Goal: Task Accomplishment & Management: Manage account settings

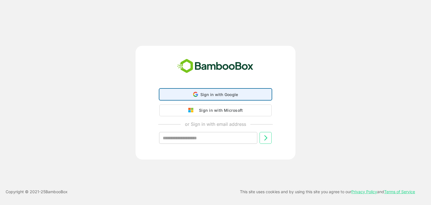
click at [197, 89] on div "Sign in with Google Sign in with Google. Opens in new tab" at bounding box center [215, 94] width 112 height 11
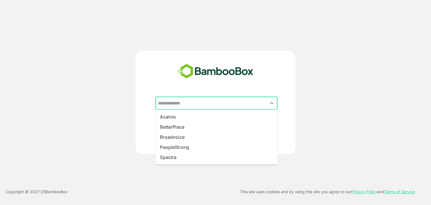
click at [191, 100] on input "text" at bounding box center [217, 103] width 120 height 11
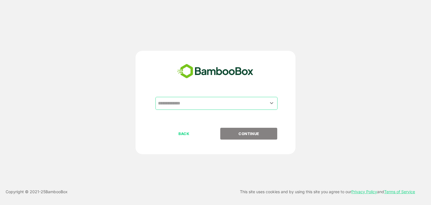
click at [138, 94] on div "​ BACK CONTINUE" at bounding box center [215, 102] width 160 height 103
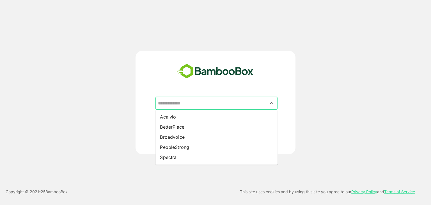
click at [182, 104] on input "text" at bounding box center [217, 103] width 120 height 11
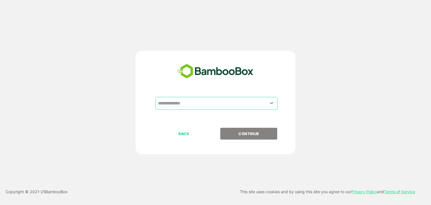
click at [122, 104] on div "​ BACK CONTINUE" at bounding box center [215, 102] width 345 height 103
click at [183, 134] on p "BACK" at bounding box center [184, 133] width 56 height 6
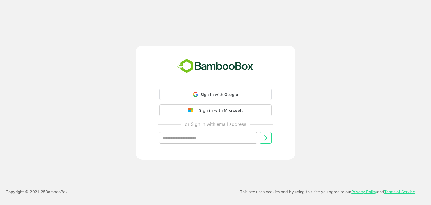
click at [121, 72] on div "Sign in with Google Sign in with Google. Opens in new tab Sign in with Microsof…" at bounding box center [215, 103] width 345 height 114
click at [189, 11] on div "Sign in with Microsoft or Sign in with email address ​ Copyright © 2021- 25 Bam…" at bounding box center [215, 102] width 431 height 205
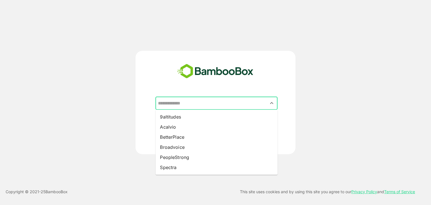
click at [181, 104] on input "text" at bounding box center [217, 103] width 120 height 11
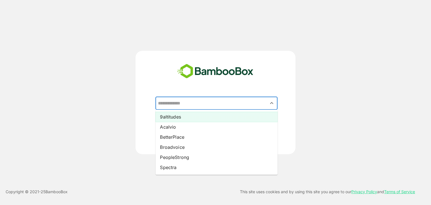
click at [167, 115] on li "9altitudes" at bounding box center [216, 117] width 122 height 10
type input "**********"
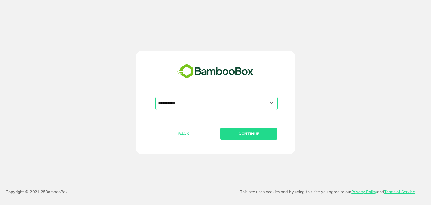
click at [237, 131] on p "CONTINUE" at bounding box center [249, 133] width 56 height 6
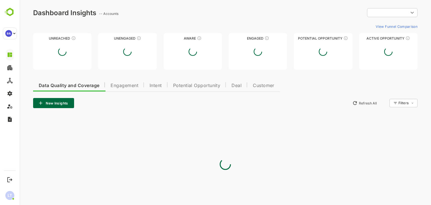
type input "**********"
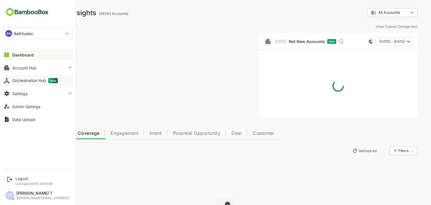
click at [38, 79] on div "Orchestration Hub New" at bounding box center [34, 80] width 45 height 5
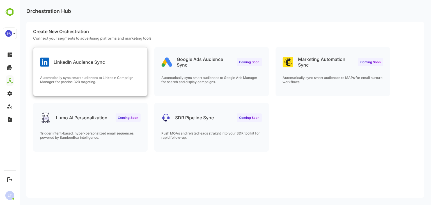
click at [138, 58] on div "LinkedIn Audience Sync" at bounding box center [90, 57] width 114 height 20
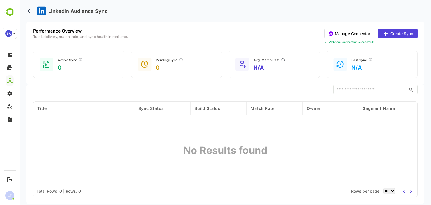
click at [360, 36] on button "Manage Connector" at bounding box center [349, 34] width 50 height 10
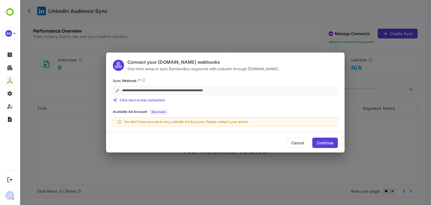
click at [300, 146] on div "Cancel" at bounding box center [298, 142] width 20 height 10
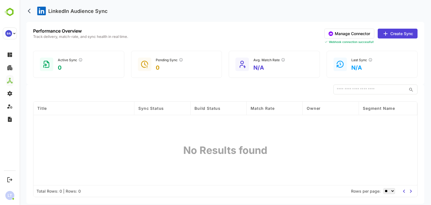
click at [393, 36] on button "Create Sync" at bounding box center [398, 34] width 40 height 10
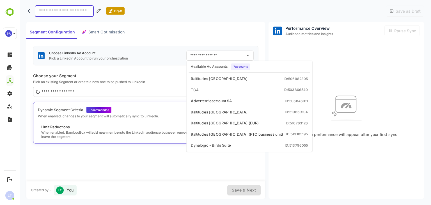
click at [225, 54] on input "text" at bounding box center [216, 55] width 54 height 9
click at [249, 37] on div "Segment Configuration Smart Optimisation" at bounding box center [145, 30] width 239 height 17
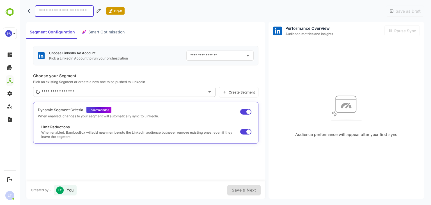
click at [233, 31] on div "Segment Configuration Smart Optimisation" at bounding box center [145, 30] width 239 height 17
click at [28, 12] on icon "back" at bounding box center [31, 11] width 6 height 6
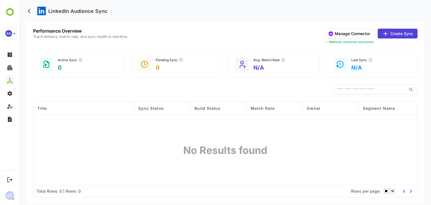
click at [397, 34] on button "Create Sync" at bounding box center [398, 34] width 40 height 10
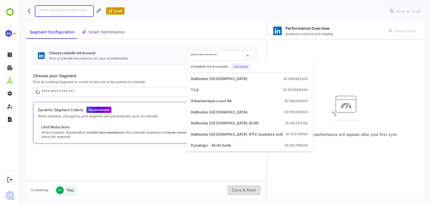
click at [225, 57] on input "text" at bounding box center [216, 55] width 54 height 9
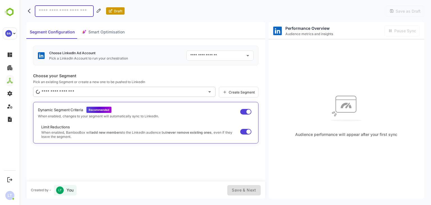
click at [245, 30] on div "Segment Configuration Smart Optimisation" at bounding box center [145, 30] width 239 height 17
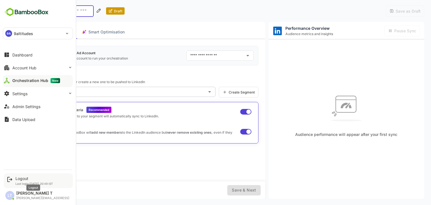
click at [21, 177] on div "Logout" at bounding box center [34, 178] width 38 height 5
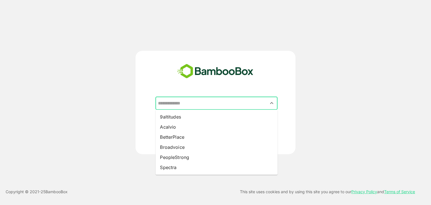
click at [186, 102] on input "text" at bounding box center [217, 103] width 120 height 11
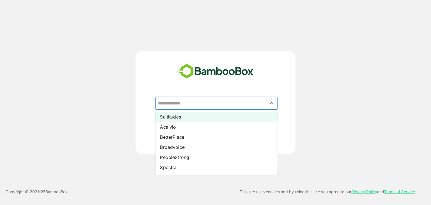
click at [181, 115] on li "9altitudes" at bounding box center [216, 117] width 122 height 10
type input "**********"
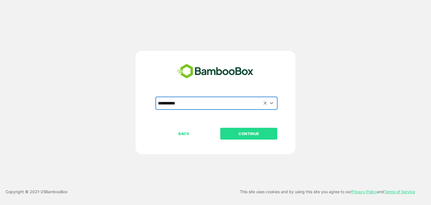
click at [257, 135] on p "CONTINUE" at bounding box center [249, 133] width 56 height 6
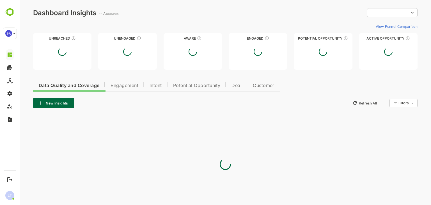
type input "**********"
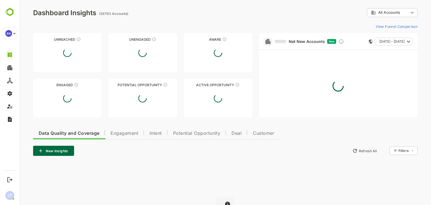
click at [145, 20] on div "**********" at bounding box center [225, 136] width 411 height 273
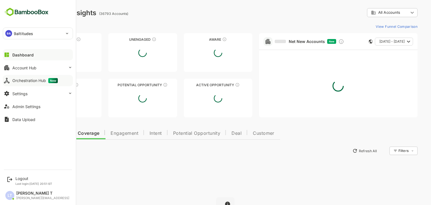
click at [27, 81] on div "Orchestration Hub New" at bounding box center [34, 80] width 45 height 5
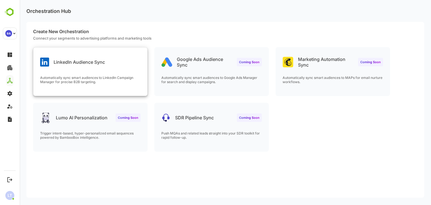
click at [136, 58] on div "LinkedIn Audience Sync" at bounding box center [90, 57] width 114 height 20
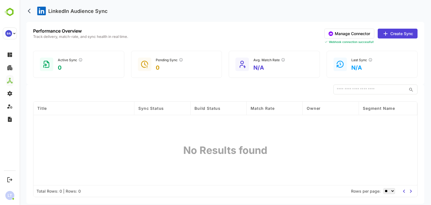
click at [349, 36] on button "Manage Connector" at bounding box center [349, 34] width 50 height 10
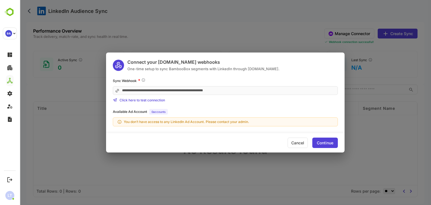
click at [292, 144] on div "Cancel" at bounding box center [298, 142] width 20 height 10
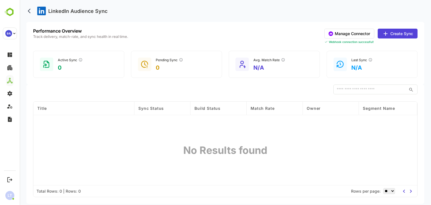
click at [209, 37] on div "Performance Overview Track delivery, match-rate, and sync health in real time. …" at bounding box center [225, 36] width 384 height 15
click at [353, 32] on button "Manage Connector" at bounding box center [349, 34] width 50 height 10
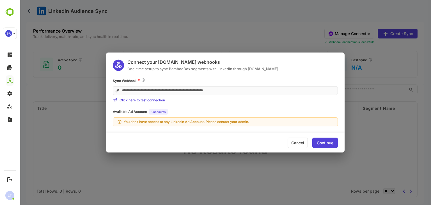
click at [293, 141] on div "Cancel" at bounding box center [298, 142] width 20 height 10
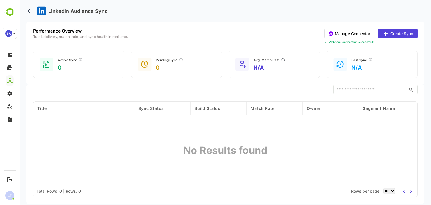
click at [338, 35] on button "Manage Connector" at bounding box center [349, 34] width 50 height 10
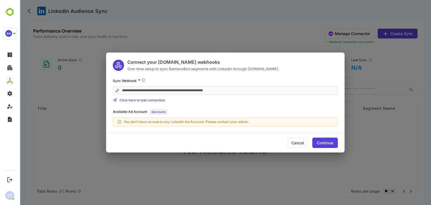
click at [263, 97] on div "**********" at bounding box center [225, 90] width 225 height 24
click at [294, 139] on div "Cancel" at bounding box center [298, 142] width 20 height 10
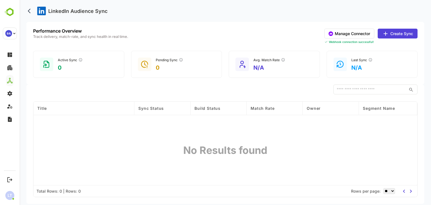
click at [335, 36] on button "Manage Connector" at bounding box center [349, 34] width 50 height 10
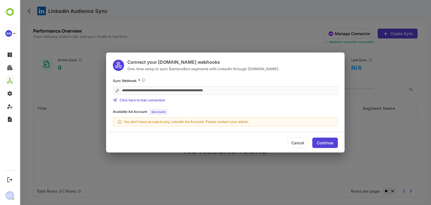
click at [176, 78] on div "Sync Webhook *" at bounding box center [225, 81] width 225 height 6
click at [300, 144] on div "Cancel" at bounding box center [298, 142] width 20 height 10
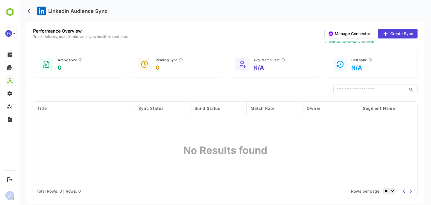
click at [348, 34] on button "Manage Connector" at bounding box center [349, 34] width 50 height 10
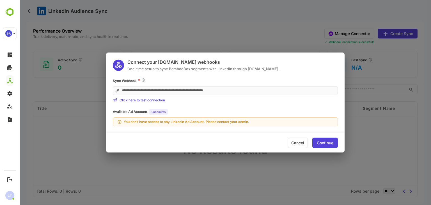
click at [170, 79] on div "Sync Webhook *" at bounding box center [225, 81] width 225 height 6
click at [291, 140] on div "Cancel" at bounding box center [298, 142] width 20 height 10
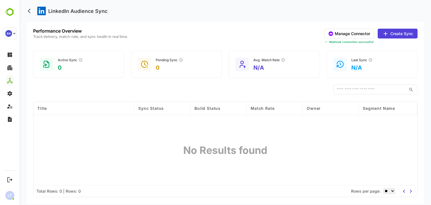
click at [344, 35] on button "Manage Connector" at bounding box center [349, 34] width 50 height 10
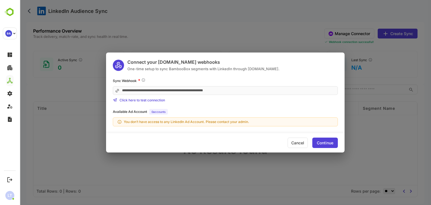
click at [213, 40] on div "**********" at bounding box center [225, 102] width 411 height 205
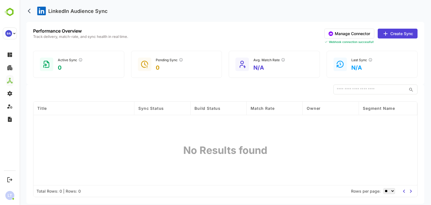
click at [383, 29] on button "Create Sync" at bounding box center [398, 34] width 40 height 10
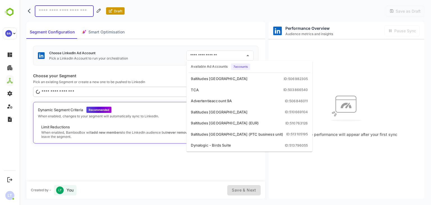
click at [239, 54] on input "text" at bounding box center [216, 55] width 54 height 9
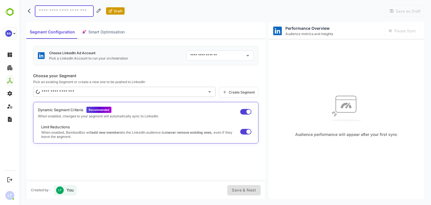
click at [282, 58] on div "Audience performance will appear after your first sync" at bounding box center [346, 113] width 156 height 149
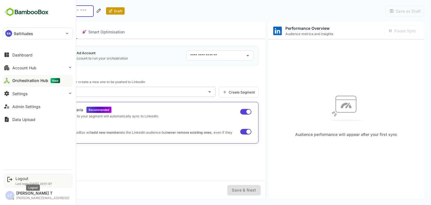
click at [24, 176] on div "Logout" at bounding box center [33, 178] width 37 height 5
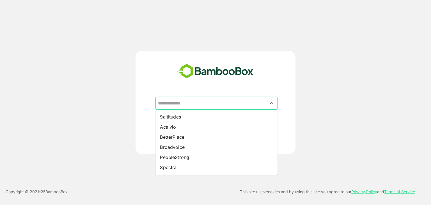
click at [196, 103] on input "text" at bounding box center [217, 103] width 120 height 11
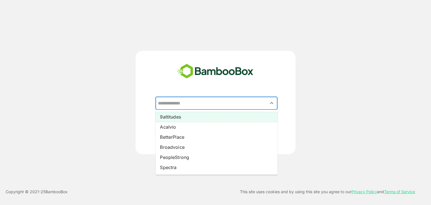
click at [185, 116] on li "9altitudes" at bounding box center [216, 117] width 122 height 10
type input "**********"
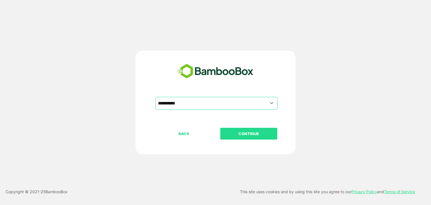
click at [238, 131] on p "CONTINUE" at bounding box center [249, 133] width 56 height 6
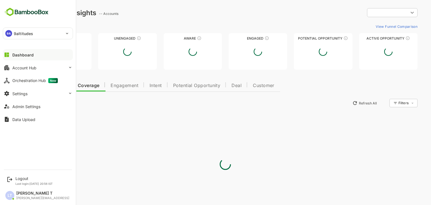
type input "**********"
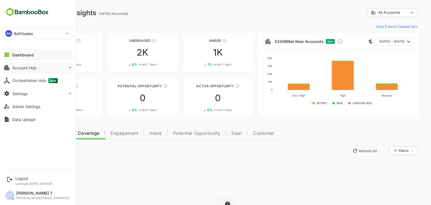
click at [33, 66] on div "Account Hub" at bounding box center [24, 67] width 24 height 5
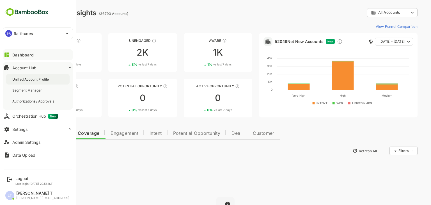
click at [34, 78] on div "Unified Account Profile" at bounding box center [31, 79] width 38 height 5
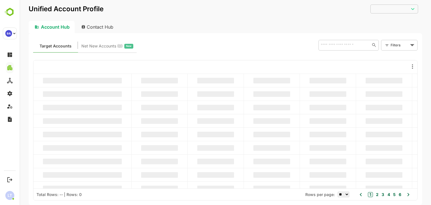
type input "**********"
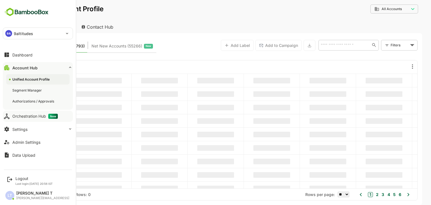
click at [39, 116] on div "Orchestration Hub New" at bounding box center [34, 116] width 45 height 5
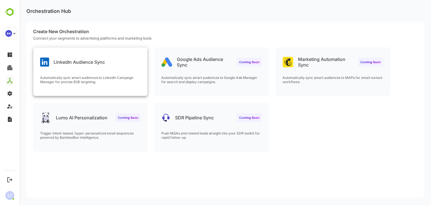
click at [104, 86] on div "Automatically sync smart audiences to LinkedIn Campaign Manager for precise B2B…" at bounding box center [90, 85] width 114 height 20
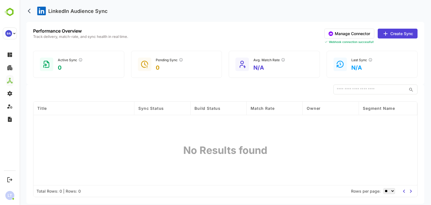
click at [400, 33] on button "Create Sync" at bounding box center [398, 34] width 40 height 10
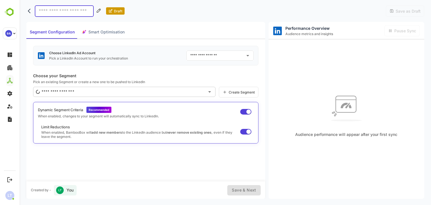
click at [233, 24] on div "Segment Configuration Smart Optimisation" at bounding box center [145, 30] width 239 height 17
click at [30, 10] on icon "back" at bounding box center [31, 11] width 6 height 6
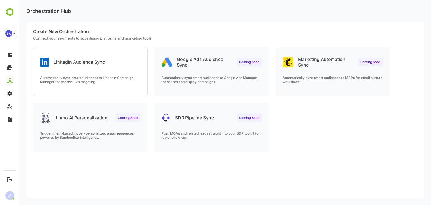
click at [27, 10] on p "Orchestration Hub" at bounding box center [48, 11] width 45 height 6
click at [111, 100] on div "LinkedIn Audience Sync Automatically sync smart audiences to LinkedIn Campaign …" at bounding box center [225, 102] width 398 height 111
click at [118, 78] on p "Automatically sync smart audiences to LinkedIn Campaign Manager for precise B2B…" at bounding box center [90, 79] width 100 height 8
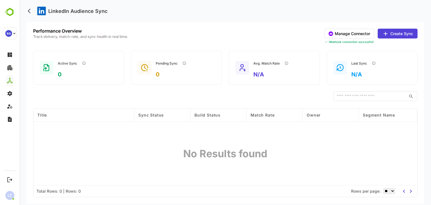
click at [359, 35] on button "Manage Connector" at bounding box center [349, 34] width 50 height 10
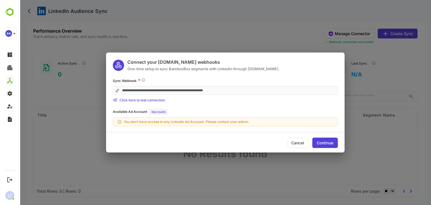
click at [300, 144] on div "Cancel" at bounding box center [298, 142] width 20 height 10
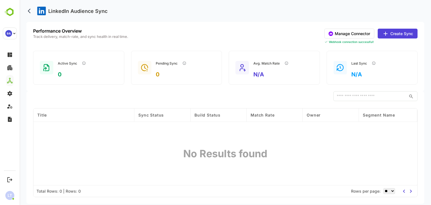
click at [390, 33] on button "Create Sync" at bounding box center [398, 34] width 40 height 10
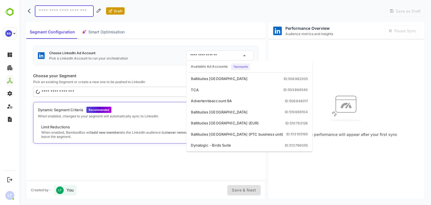
click at [226, 56] on input "text" at bounding box center [216, 55] width 54 height 9
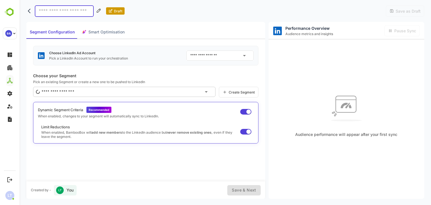
click at [286, 55] on div "Audience performance will appear after your first sync" at bounding box center [346, 113] width 156 height 149
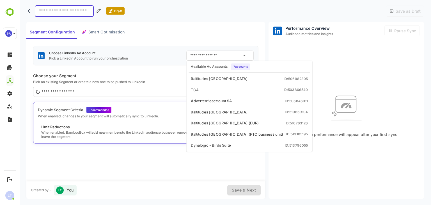
click at [231, 57] on input "text" at bounding box center [216, 55] width 54 height 9
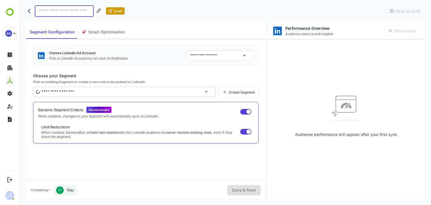
click at [290, 58] on div "Audience performance will appear after your first sync" at bounding box center [346, 113] width 156 height 149
click at [29, 10] on icon "back" at bounding box center [31, 11] width 6 height 6
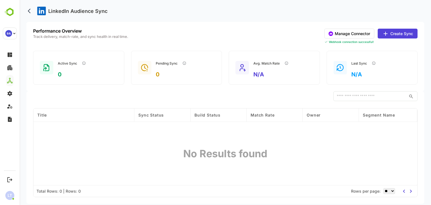
click at [340, 32] on button "Manage Connector" at bounding box center [349, 34] width 50 height 10
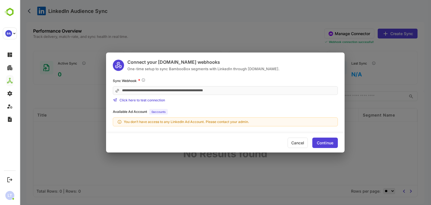
click at [299, 146] on div "Cancel" at bounding box center [298, 142] width 20 height 10
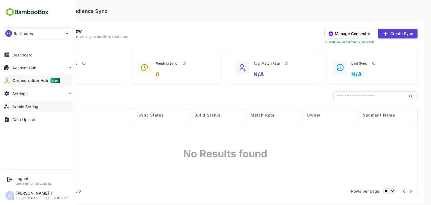
click at [24, 107] on div "Admin Settings" at bounding box center [26, 106] width 28 height 5
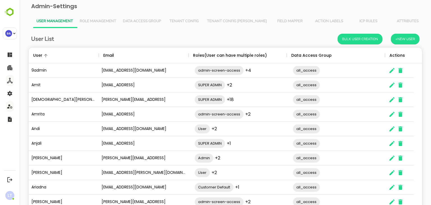
scroll to position [36, 0]
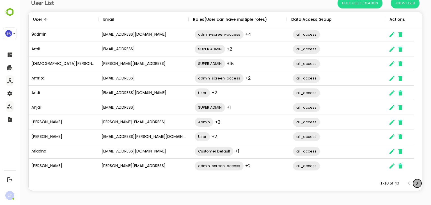
click at [414, 185] on icon "Next page" at bounding box center [417, 183] width 7 height 7
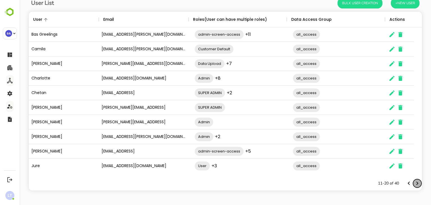
click at [414, 185] on icon "Next page" at bounding box center [417, 183] width 7 height 7
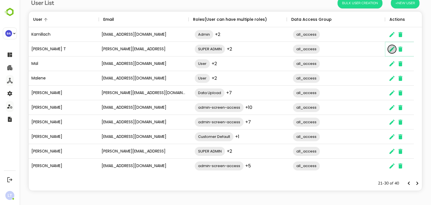
click at [389, 49] on icon "The User Data" at bounding box center [391, 49] width 7 height 7
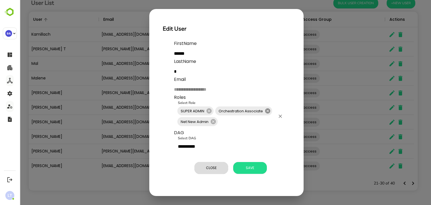
click at [265, 111] on icon at bounding box center [267, 110] width 5 height 5
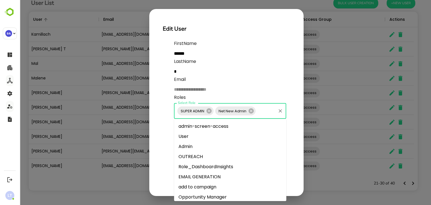
click at [264, 112] on input "Select Role" at bounding box center [265, 110] width 19 height 11
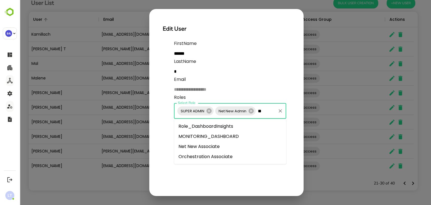
type input "***"
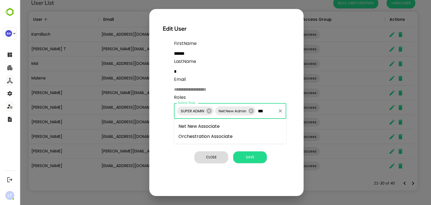
click at [229, 133] on li "Orchestration Associate" at bounding box center [230, 136] width 112 height 10
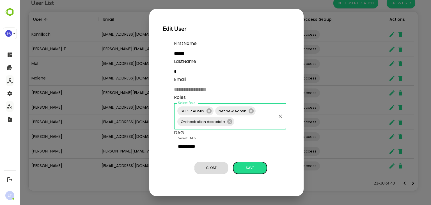
click at [245, 171] on span "Save" at bounding box center [250, 167] width 28 height 7
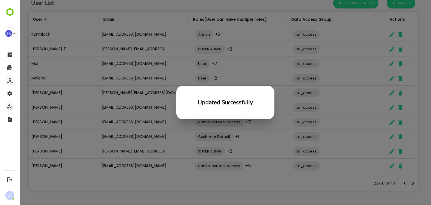
scroll to position [160, 385]
click at [392, 49] on div "Updated Successfully" at bounding box center [225, 102] width 411 height 205
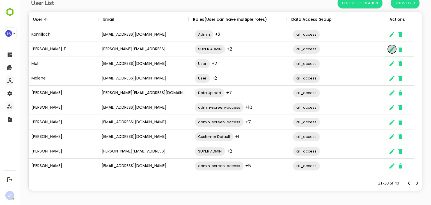
click at [392, 49] on icon "The User Data" at bounding box center [391, 49] width 5 height 5
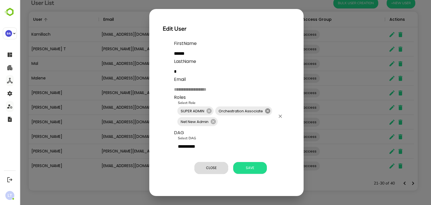
click at [269, 110] on icon at bounding box center [267, 110] width 5 height 5
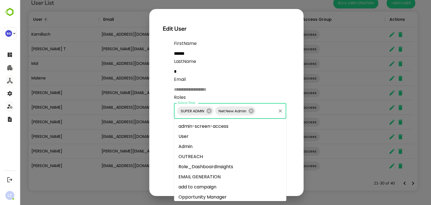
click at [259, 114] on input "Select Role" at bounding box center [265, 110] width 19 height 11
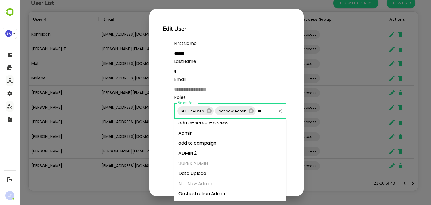
type input "**"
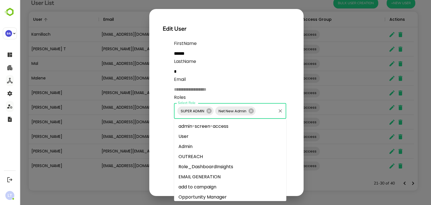
click at [268, 111] on input "Select Role" at bounding box center [265, 110] width 19 height 11
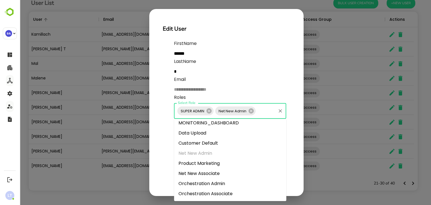
click at [213, 183] on li "Orchestration Admin" at bounding box center [230, 183] width 112 height 10
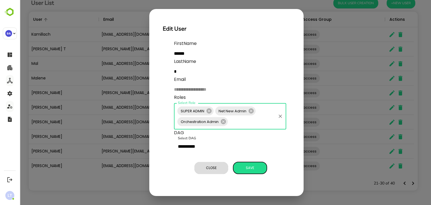
click at [250, 167] on span "Save" at bounding box center [250, 167] width 28 height 7
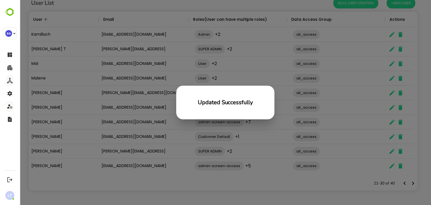
scroll to position [160, 385]
click at [126, 93] on div "Updated Successfully" at bounding box center [225, 102] width 411 height 205
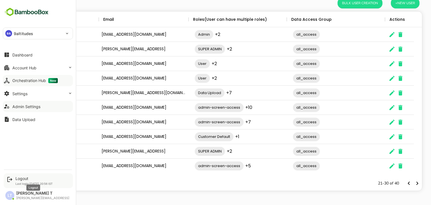
click at [19, 177] on div "Logout" at bounding box center [33, 178] width 37 height 5
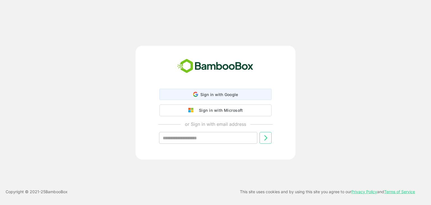
click at [211, 91] on div "Sign in with Google Sign in with Google. Opens in new tab" at bounding box center [215, 94] width 105 height 11
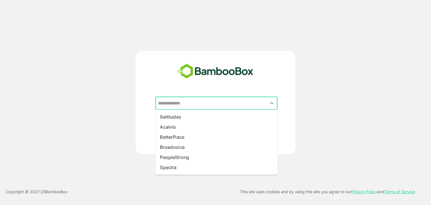
click at [223, 107] on input "text" at bounding box center [217, 103] width 120 height 11
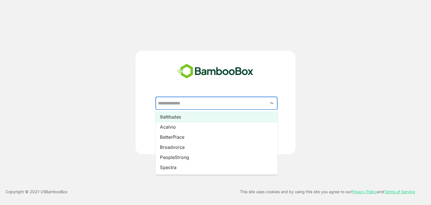
click at [172, 116] on li "9altitudes" at bounding box center [216, 117] width 122 height 10
type input "**********"
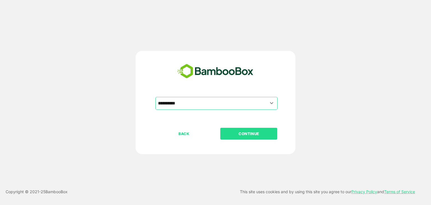
click at [236, 134] on p "CONTINUE" at bounding box center [249, 133] width 56 height 6
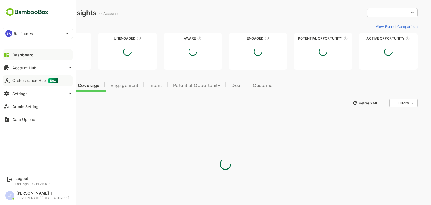
click at [20, 81] on div "Orchestration Hub New" at bounding box center [34, 80] width 45 height 5
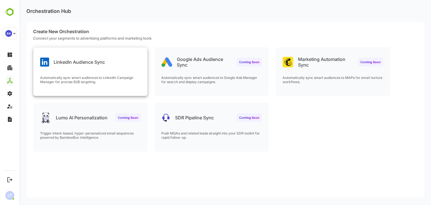
click at [121, 62] on div "LinkedIn Audience Sync" at bounding box center [90, 57] width 114 height 20
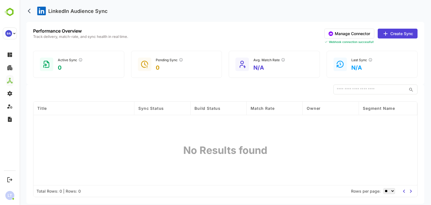
click at [334, 32] on button "Manage Connector" at bounding box center [349, 34] width 50 height 10
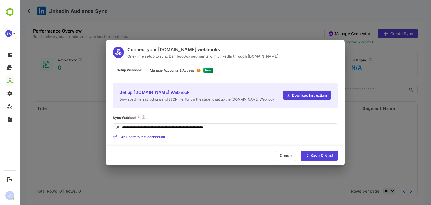
click at [176, 69] on div "Manage Accounts & Access" at bounding box center [172, 70] width 44 height 3
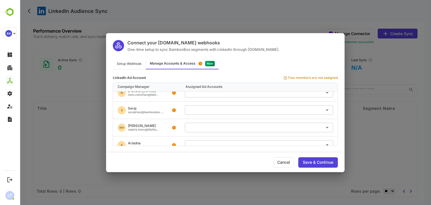
scroll to position [144, 0]
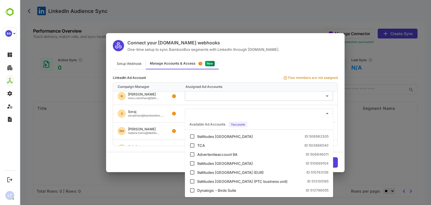
click at [204, 111] on input "text" at bounding box center [259, 113] width 144 height 9
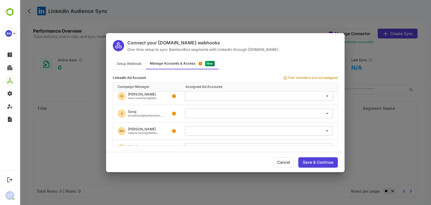
click at [176, 113] on div "S Seraj serajkhan@bamboobox...." at bounding box center [146, 113] width 67 height 17
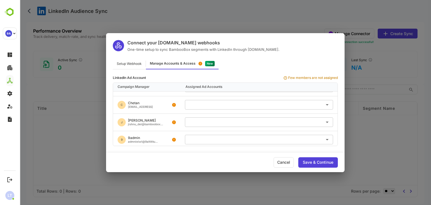
scroll to position [257, 0]
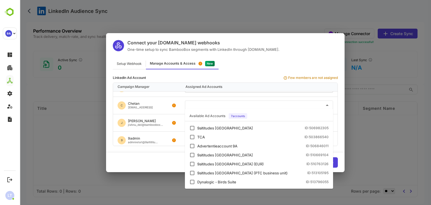
click at [198, 104] on input "text" at bounding box center [259, 104] width 144 height 9
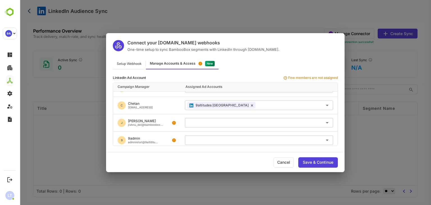
click at [170, 157] on div "Cancel Save & Continue" at bounding box center [225, 162] width 238 height 19
click at [312, 161] on div "Save & Continue" at bounding box center [318, 162] width 31 height 4
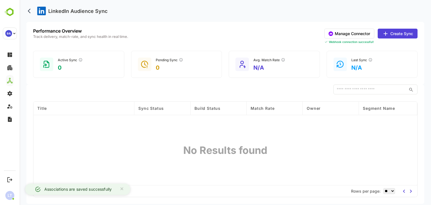
click at [353, 31] on button "Manage Connector" at bounding box center [349, 34] width 50 height 10
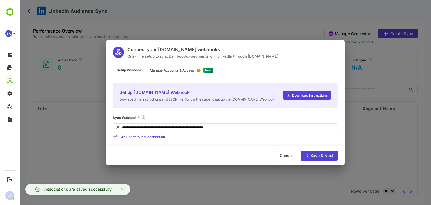
click at [178, 69] on div "Manage Accounts & Access" at bounding box center [172, 70] width 44 height 3
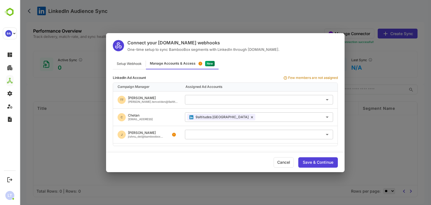
scroll to position [245, 0]
click at [251, 116] on icon at bounding box center [252, 117] width 2 height 3
click at [311, 161] on div "Save & Continue" at bounding box center [318, 162] width 31 height 4
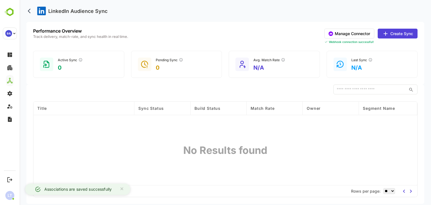
click at [220, 88] on div "​" at bounding box center [225, 89] width 384 height 10
click at [224, 44] on div "Performance Overview Track delivery, match-rate, and sync health in real time. …" at bounding box center [225, 53] width 398 height 63
click at [207, 42] on div "Performance Overview Track delivery, match-rate, and sync health in real time. …" at bounding box center [225, 36] width 384 height 15
click at [333, 31] on button "Manage Connector" at bounding box center [349, 34] width 50 height 10
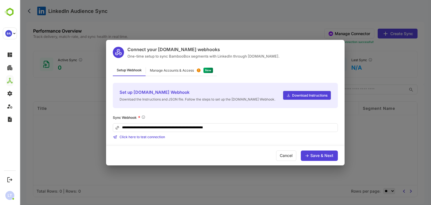
click at [163, 71] on div "Manage Accounts & Access" at bounding box center [172, 70] width 44 height 3
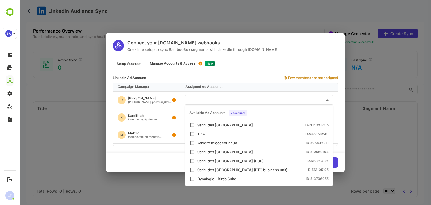
click at [199, 98] on input "text" at bounding box center [259, 99] width 144 height 9
click at [196, 122] on div "9altitudes [GEOGRAPHIC_DATA] ID: 506982305" at bounding box center [258, 125] width 139 height 6
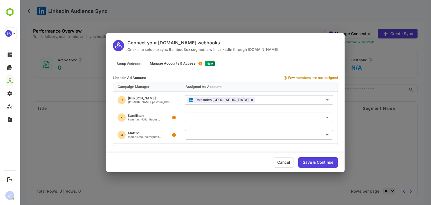
click at [176, 105] on div "C [PERSON_NAME] [PERSON_NAME].pastour@9al..." at bounding box center [146, 99] width 67 height 17
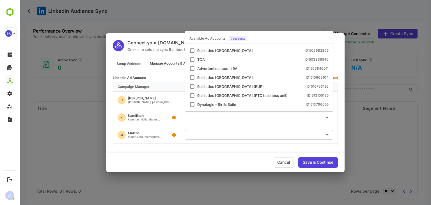
click at [203, 118] on input "text" at bounding box center [259, 116] width 144 height 9
click at [201, 49] on div "9altitudes [GEOGRAPHIC_DATA]" at bounding box center [225, 51] width 56 height 4
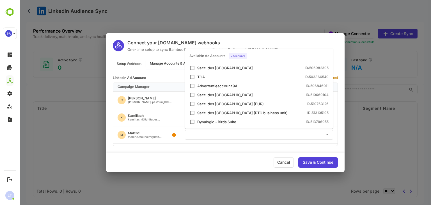
click at [194, 137] on input "text" at bounding box center [259, 134] width 144 height 9
click at [206, 69] on div "9altitudes [GEOGRAPHIC_DATA]" at bounding box center [225, 68] width 56 height 4
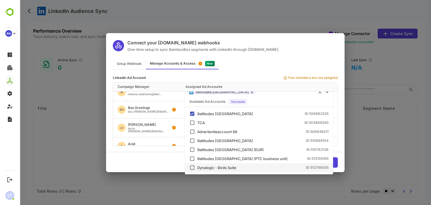
scroll to position [48, 0]
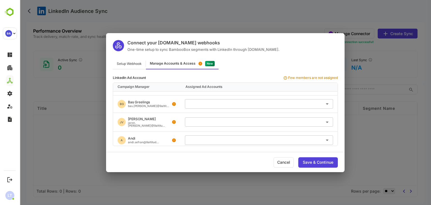
click at [173, 116] on div "[PERSON_NAME] [PERSON_NAME].[PERSON_NAME]@9altitu..." at bounding box center [146, 122] width 67 height 19
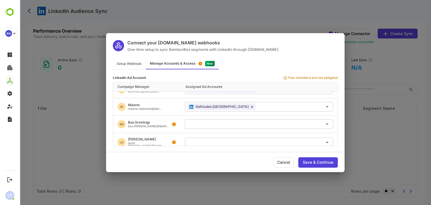
scroll to position [35, 0]
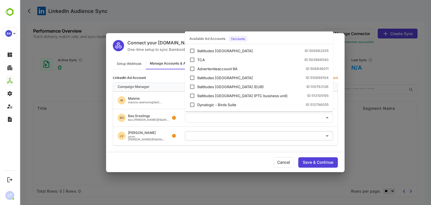
click at [202, 115] on input "text" at bounding box center [259, 117] width 144 height 9
click at [199, 52] on div "9altitudes [GEOGRAPHIC_DATA]" at bounding box center [225, 51] width 56 height 4
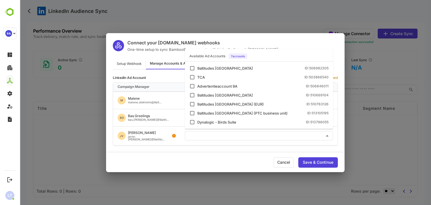
click at [193, 138] on input "text" at bounding box center [259, 135] width 144 height 9
click at [199, 68] on div "9altitudes [GEOGRAPHIC_DATA]" at bounding box center [225, 68] width 56 height 4
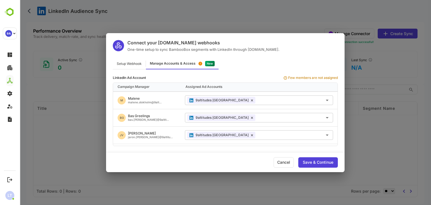
click at [163, 124] on div "BG Bas Greelings bas.[PERSON_NAME]@9altit..." at bounding box center [146, 117] width 67 height 17
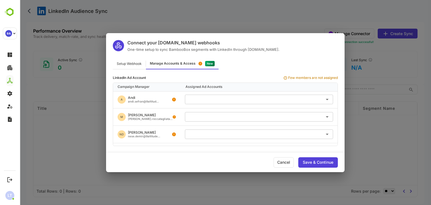
scroll to position [88, 0]
click at [207, 100] on input "text" at bounding box center [259, 98] width 144 height 9
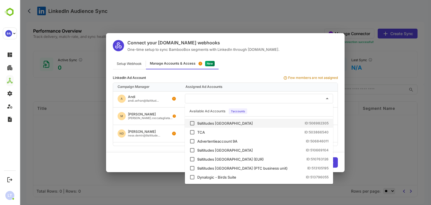
click at [196, 125] on div "9altitudes [GEOGRAPHIC_DATA] ID: 506982305" at bounding box center [258, 123] width 139 height 6
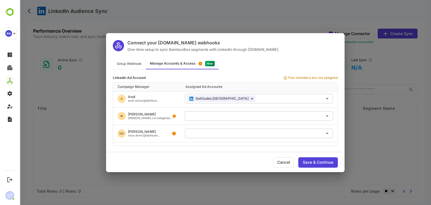
click at [173, 114] on icon at bounding box center [174, 116] width 3 height 4
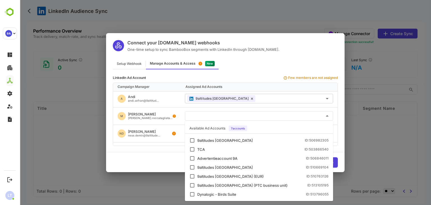
click at [202, 115] on input "text" at bounding box center [259, 115] width 144 height 9
click at [201, 139] on div "9altitudes [GEOGRAPHIC_DATA]" at bounding box center [225, 141] width 56 height 4
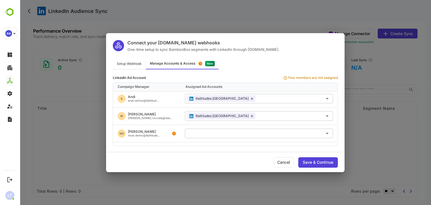
click at [171, 132] on div "ND Nese [PERSON_NAME].demir@9altitude..." at bounding box center [146, 133] width 67 height 17
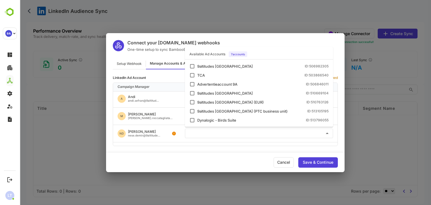
click at [202, 134] on input "text" at bounding box center [259, 132] width 144 height 9
click at [206, 68] on div "9altitudes [GEOGRAPHIC_DATA] ID: 506982305" at bounding box center [258, 66] width 139 height 6
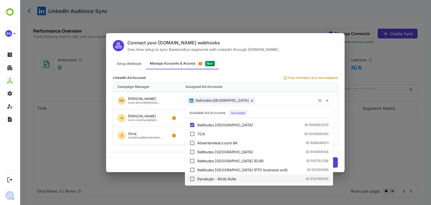
scroll to position [127, 0]
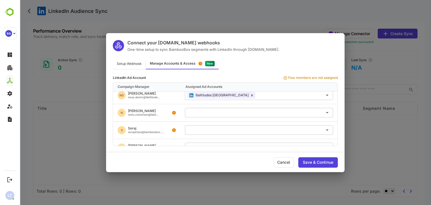
click at [173, 123] on div "S Seraj serajkhan@bamboobox...." at bounding box center [146, 129] width 67 height 17
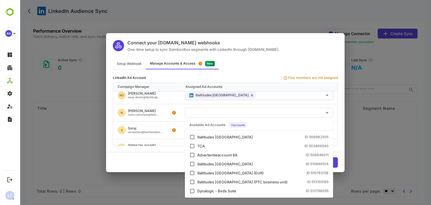
click at [198, 112] on input "text" at bounding box center [259, 112] width 144 height 9
click at [167, 124] on div "S Seraj serajkhan@bamboobox...." at bounding box center [146, 129] width 67 height 17
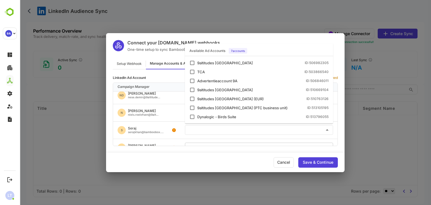
click at [195, 133] on input "text" at bounding box center [259, 129] width 144 height 9
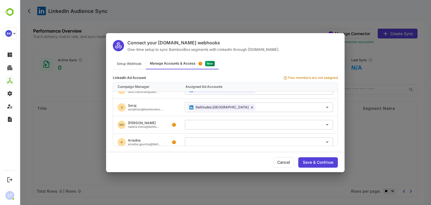
click at [174, 120] on div "NH [PERSON_NAME] [PERSON_NAME].homs@9altitu..." at bounding box center [146, 124] width 67 height 17
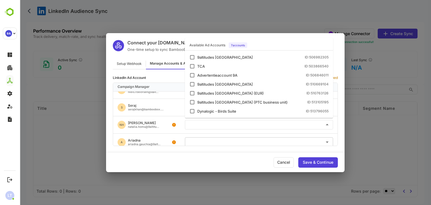
click at [196, 124] on input "text" at bounding box center [259, 124] width 144 height 9
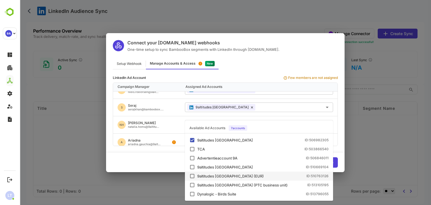
scroll to position [166, 0]
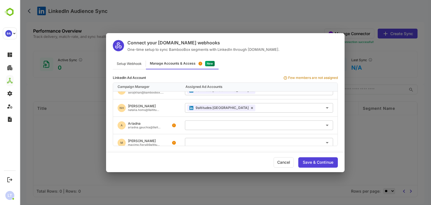
click at [176, 122] on div "A Ariadna ariadna.gauchia@9alt..." at bounding box center [146, 125] width 67 height 17
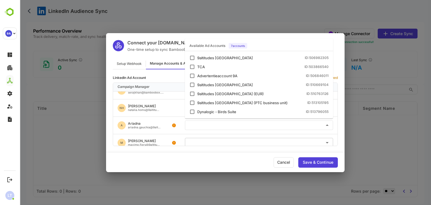
click at [203, 123] on input "text" at bounding box center [259, 124] width 144 height 9
click at [198, 57] on div "9altitudes [GEOGRAPHIC_DATA]" at bounding box center [225, 58] width 56 height 4
click at [174, 129] on div "A Ariadna ariadna.gauchia@9alt..." at bounding box center [146, 125] width 67 height 17
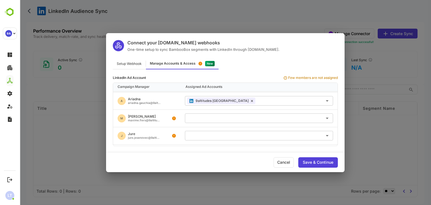
scroll to position [194, 0]
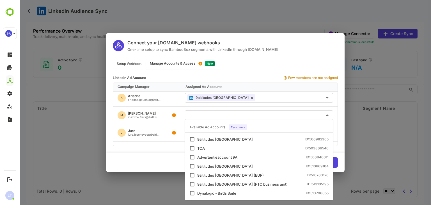
click at [200, 116] on input "text" at bounding box center [259, 114] width 144 height 9
click at [196, 139] on div "9altitudes [GEOGRAPHIC_DATA] ID: 506982305" at bounding box center [258, 139] width 139 height 6
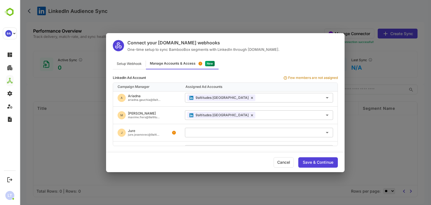
click at [165, 130] on div "J Jure jure.jesenovec@9alti..." at bounding box center [146, 132] width 67 height 17
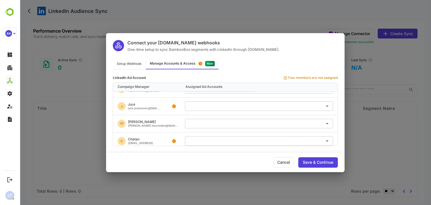
scroll to position [222, 0]
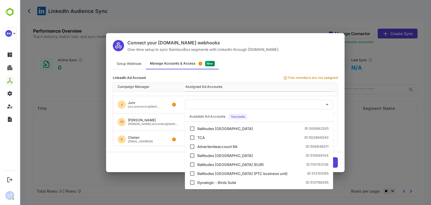
click at [199, 104] on input "text" at bounding box center [259, 104] width 144 height 9
click at [196, 128] on div "9altitudes [GEOGRAPHIC_DATA] ID: 506982305" at bounding box center [258, 129] width 139 height 6
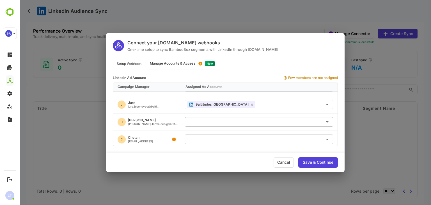
click at [166, 122] on div "TT [PERSON_NAME] Tenvelden [PERSON_NAME].tenvelden@9altit..." at bounding box center [146, 121] width 67 height 17
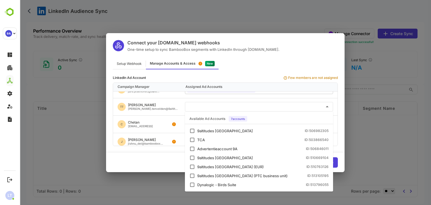
click at [196, 107] on input "text" at bounding box center [259, 106] width 144 height 9
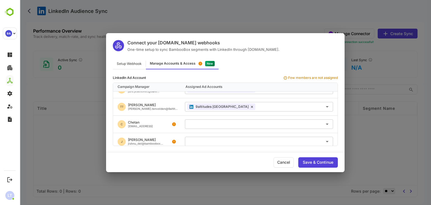
click at [171, 120] on div "C Chetan [EMAIL_ADDRESS]" at bounding box center [146, 124] width 67 height 17
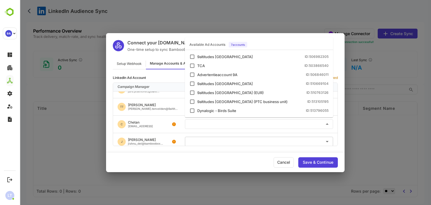
click at [196, 121] on input "text" at bounding box center [259, 123] width 144 height 9
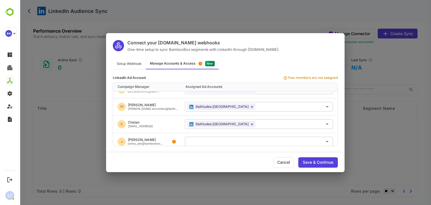
click at [175, 130] on div "C Chetan [EMAIL_ADDRESS]" at bounding box center [146, 124] width 67 height 17
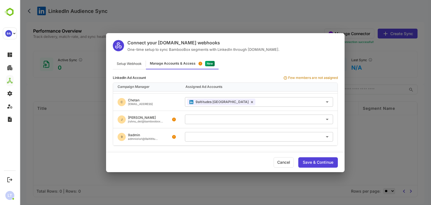
scroll to position [260, 0]
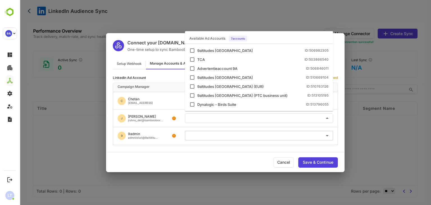
click at [198, 117] on input "text" at bounding box center [259, 117] width 144 height 9
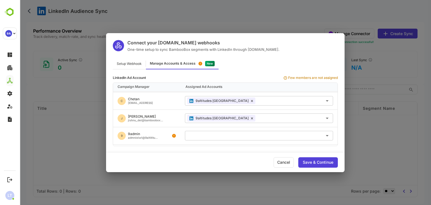
click at [174, 127] on div "9 9admin admnielsrl@9altititu..." at bounding box center [146, 135] width 67 height 17
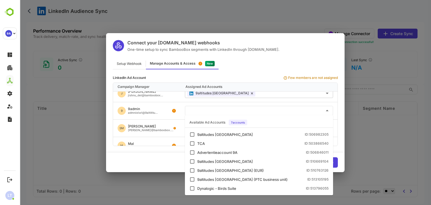
click at [199, 108] on input "text" at bounding box center [259, 110] width 144 height 9
click at [196, 132] on div "9altitudes [GEOGRAPHIC_DATA] ID: 506982305" at bounding box center [258, 135] width 139 height 6
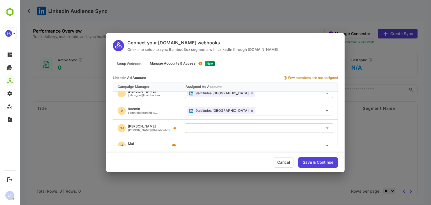
click at [160, 125] on div "[PERSON_NAME]" at bounding box center [150, 126] width 45 height 3
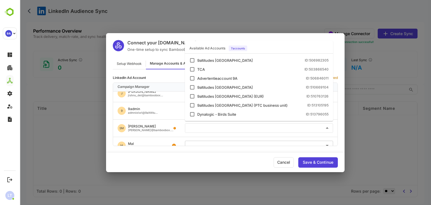
click at [200, 128] on input "text" at bounding box center [259, 127] width 144 height 9
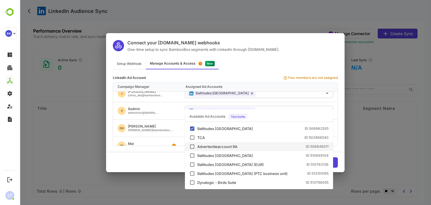
scroll to position [326, 0]
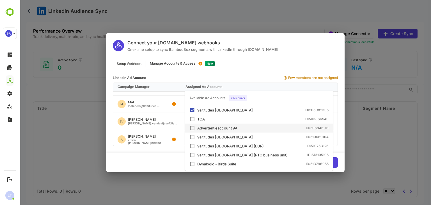
click at [175, 109] on div "M Mal malenest@9altitudes...." at bounding box center [146, 103] width 67 height 17
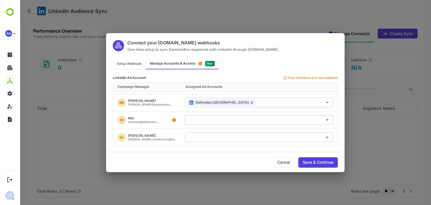
scroll to position [310, 0]
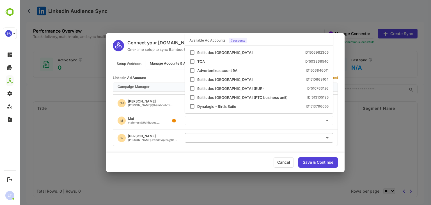
click at [195, 119] on input "text" at bounding box center [259, 120] width 144 height 9
click at [197, 53] on div "9altitudes [GEOGRAPHIC_DATA]" at bounding box center [225, 53] width 56 height 4
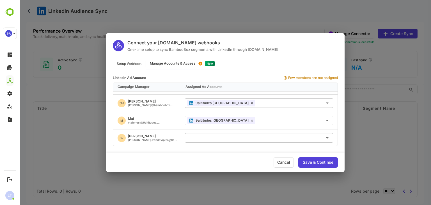
click at [176, 123] on div "M Mal malenest@9altitudes...." at bounding box center [146, 120] width 67 height 17
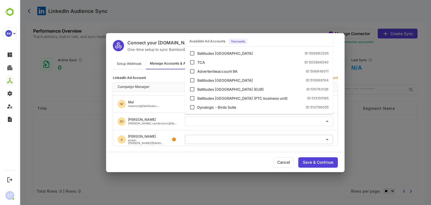
click at [198, 119] on input "text" at bounding box center [259, 120] width 144 height 9
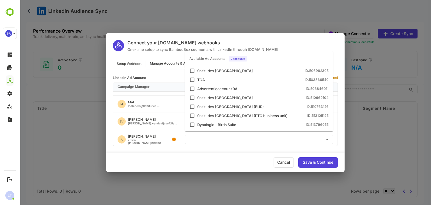
click at [195, 137] on input "text" at bounding box center [259, 139] width 144 height 9
click at [203, 69] on div "9altitudes [GEOGRAPHIC_DATA]" at bounding box center [225, 71] width 56 height 4
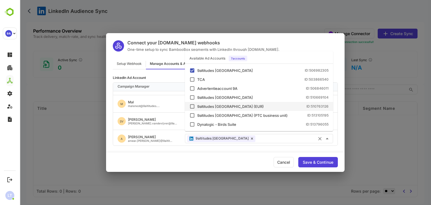
click at [167, 130] on div "A [PERSON_NAME].[PERSON_NAME]@9altit..." at bounding box center [146, 138] width 67 height 17
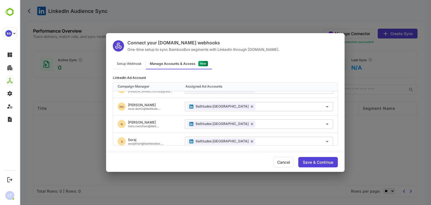
scroll to position [0, 0]
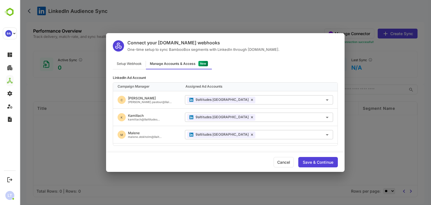
click at [305, 161] on div "Save & Continue" at bounding box center [318, 162] width 31 height 4
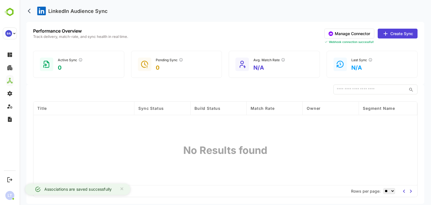
click at [333, 31] on button "Manage Connector" at bounding box center [349, 34] width 50 height 10
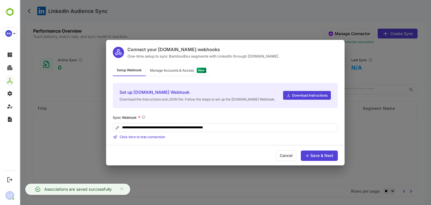
click at [180, 69] on div "Manage Accounts & Access" at bounding box center [172, 70] width 44 height 3
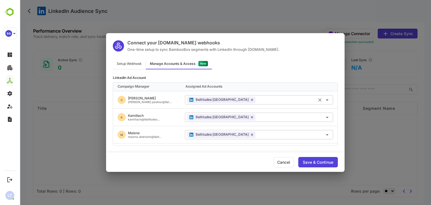
click at [251, 100] on icon at bounding box center [252, 100] width 2 height 2
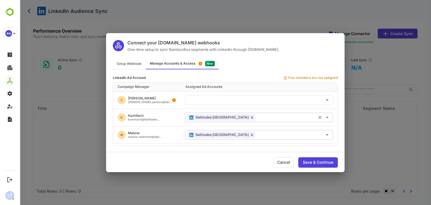
click at [251, 116] on icon at bounding box center [252, 117] width 2 height 2
click at [251, 134] on icon at bounding box center [252, 135] width 2 height 2
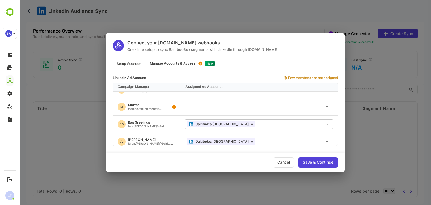
scroll to position [35, 0]
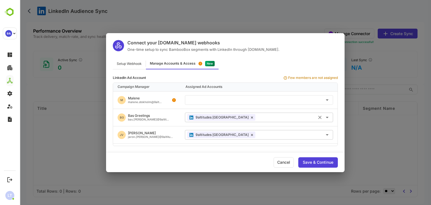
click at [226, 118] on div "9altitudes [GEOGRAPHIC_DATA]" at bounding box center [221, 117] width 68 height 7
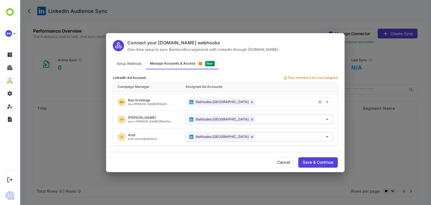
scroll to position [50, 0]
click at [251, 102] on icon at bounding box center [252, 101] width 2 height 3
click at [251, 118] on icon at bounding box center [252, 119] width 2 height 3
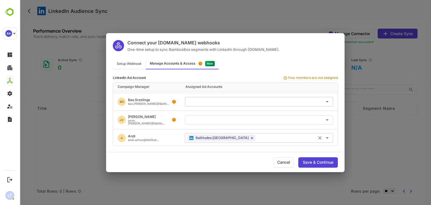
click at [251, 137] on icon at bounding box center [252, 138] width 2 height 2
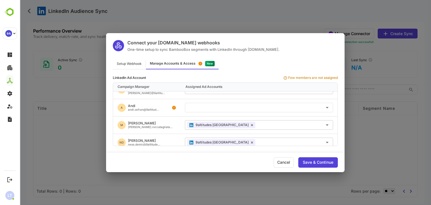
scroll to position [81, 0]
click at [251, 123] on icon at bounding box center [252, 124] width 2 height 3
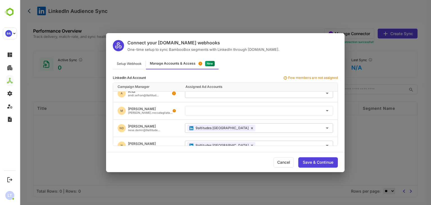
scroll to position [96, 0]
click at [251, 126] on icon at bounding box center [252, 127] width 2 height 2
click at [251, 126] on icon at bounding box center [252, 127] width 2 height 3
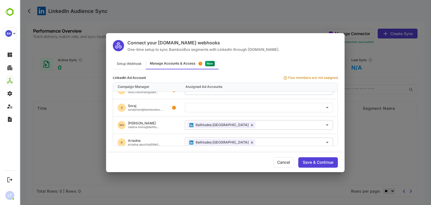
scroll to position [151, 0]
click at [251, 123] on icon at bounding box center [252, 124] width 2 height 2
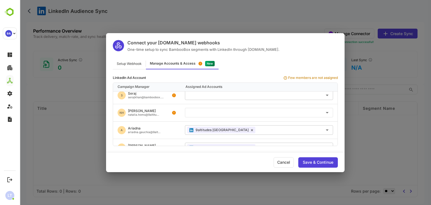
scroll to position [165, 0]
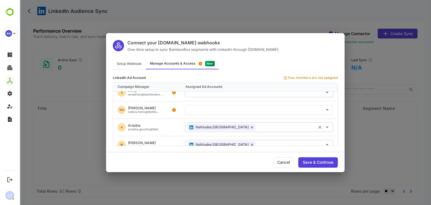
click at [251, 126] on icon at bounding box center [252, 127] width 2 height 3
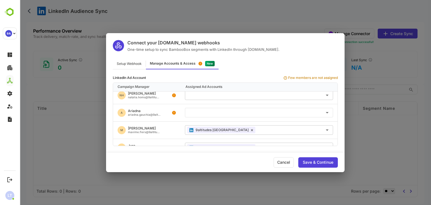
scroll to position [181, 0]
click at [251, 128] on icon at bounding box center [252, 129] width 2 height 3
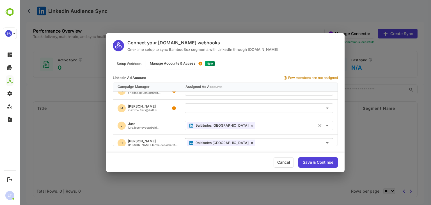
click at [251, 124] on icon at bounding box center [252, 125] width 2 height 3
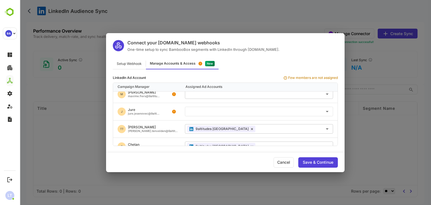
scroll to position [220, 0]
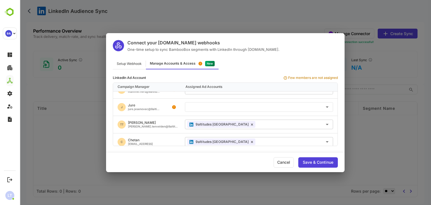
click at [225, 124] on div "9altitudes [GEOGRAPHIC_DATA]" at bounding box center [221, 124] width 68 height 7
click at [251, 123] on icon at bounding box center [252, 124] width 2 height 3
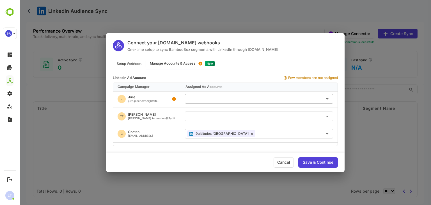
scroll to position [235, 0]
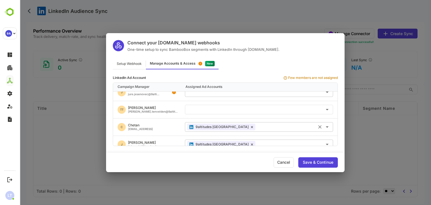
click at [251, 126] on icon at bounding box center [252, 127] width 2 height 2
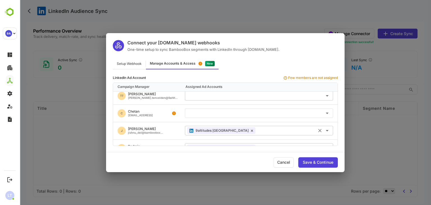
click at [251, 129] on icon at bounding box center [252, 130] width 2 height 3
click at [251, 129] on icon at bounding box center [252, 130] width 2 height 2
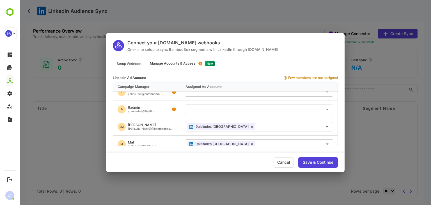
scroll to position [288, 0]
click at [251, 125] on icon at bounding box center [252, 126] width 2 height 2
click at [251, 126] on icon at bounding box center [252, 127] width 2 height 3
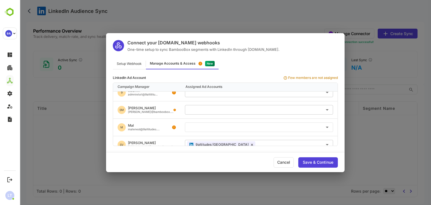
scroll to position [326, 0]
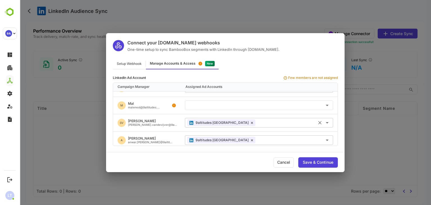
click at [251, 122] on icon at bounding box center [252, 123] width 2 height 2
click at [251, 139] on icon at bounding box center [252, 140] width 2 height 3
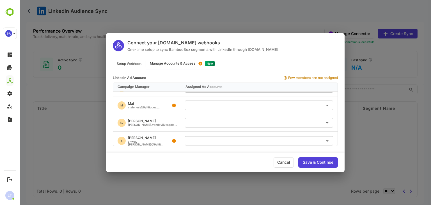
click at [304, 160] on div "Save & Continue" at bounding box center [318, 162] width 31 height 4
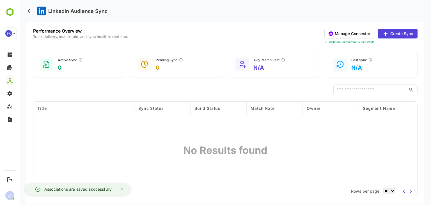
click at [231, 95] on div "​ COLUMN VISIBILITY Title Title Sync Status Build Status Match Rate Owner Segme…" at bounding box center [225, 143] width 398 height 119
click at [268, 33] on div "Performance Overview Track delivery, match-rate, and sync health in real time. …" at bounding box center [225, 36] width 384 height 15
click at [329, 35] on circle at bounding box center [330, 33] width 4 height 4
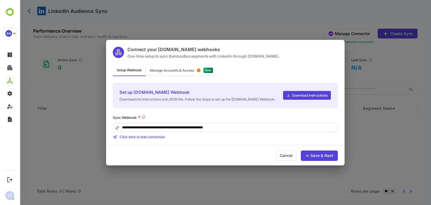
click at [181, 70] on div "Manage Accounts & Access" at bounding box center [172, 70] width 44 height 3
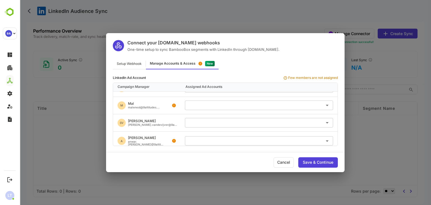
click at [288, 163] on div "Cancel" at bounding box center [283, 162] width 20 height 10
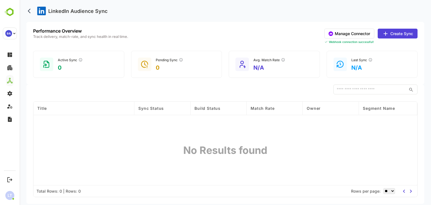
click at [224, 25] on div "Performance Overview Track delivery, match-rate, and sync health in real time. …" at bounding box center [225, 53] width 398 height 63
